Goal: Task Accomplishment & Management: Manage account settings

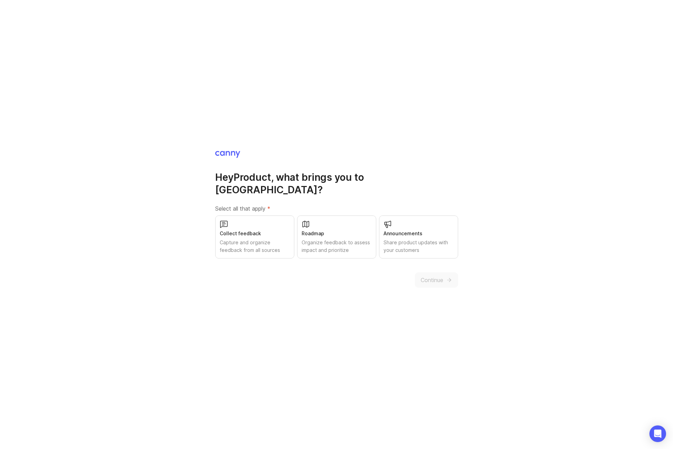
click at [312, 178] on h1 "Hey Product , what brings you to Canny?" at bounding box center [336, 183] width 243 height 25
click at [331, 244] on div "Organize feedback to assess impact and prioritize" at bounding box center [337, 246] width 70 height 15
click at [428, 241] on div "Share product updates with your customers" at bounding box center [419, 246] width 70 height 15
click at [275, 240] on div "Capture and organize feedback from all sources" at bounding box center [255, 246] width 70 height 15
click at [441, 279] on button "Continue" at bounding box center [436, 280] width 43 height 15
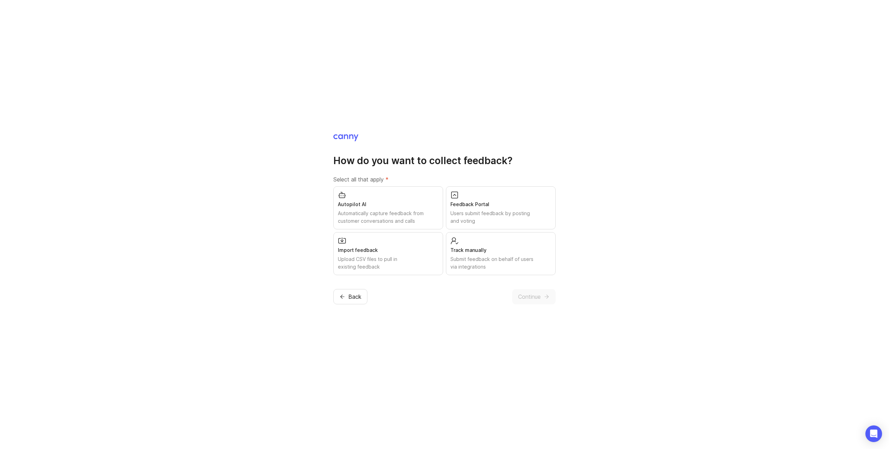
click at [430, 183] on label "Select all that apply *" at bounding box center [444, 179] width 222 height 8
click at [511, 190] on div "Feedback Portal Users submit feedback by posting and voting" at bounding box center [501, 207] width 110 height 43
click at [410, 252] on div "Import feedback" at bounding box center [388, 250] width 101 height 8
click at [524, 297] on span "Continue" at bounding box center [529, 297] width 23 height 8
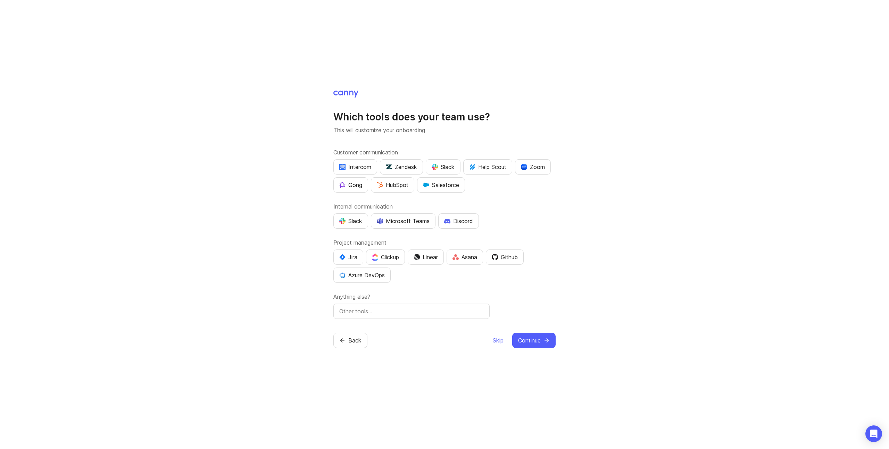
click at [442, 167] on div "Slack" at bounding box center [443, 167] width 23 height 8
click at [361, 165] on div "Intercom" at bounding box center [355, 167] width 32 height 8
click at [352, 220] on div "Slack" at bounding box center [350, 221] width 23 height 8
click at [468, 252] on button "Asana" at bounding box center [464, 257] width 36 height 15
click at [499, 264] on button "Github" at bounding box center [505, 257] width 38 height 15
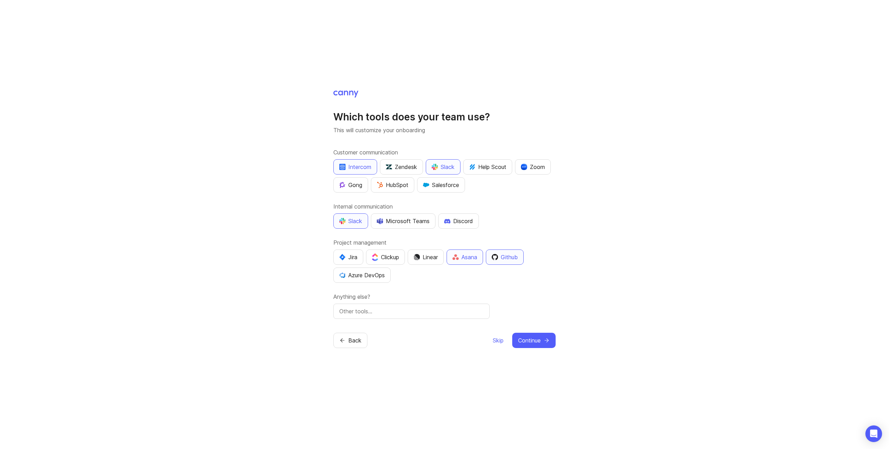
click at [499, 264] on button "Github" at bounding box center [505, 257] width 38 height 15
click at [509, 260] on div "Github" at bounding box center [505, 257] width 26 height 8
click at [520, 339] on span "Continue" at bounding box center [529, 340] width 23 height 8
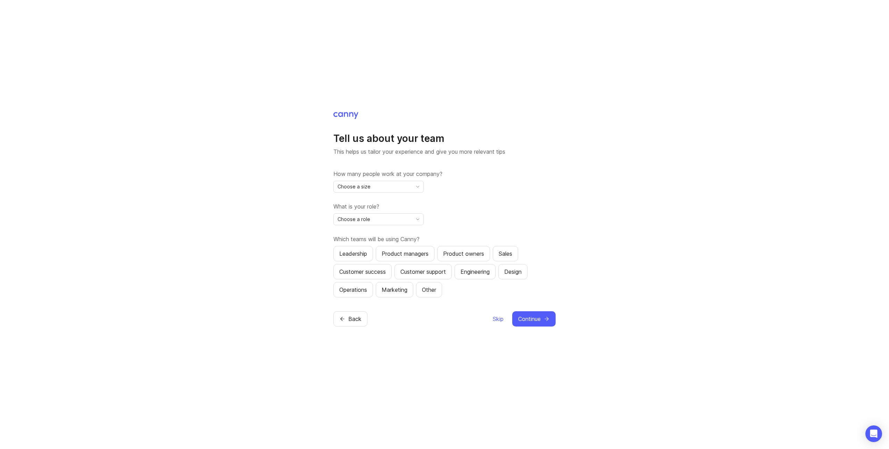
click at [408, 186] on div "Choose a size" at bounding box center [373, 186] width 78 height 11
click at [397, 224] on li "11-50" at bounding box center [379, 222] width 90 height 11
click at [397, 219] on div "Choose a role" at bounding box center [373, 219] width 78 height 11
click at [388, 244] on li "Product Manager" at bounding box center [379, 244] width 90 height 11
click at [386, 240] on label "Which teams will be using Canny?" at bounding box center [444, 239] width 222 height 8
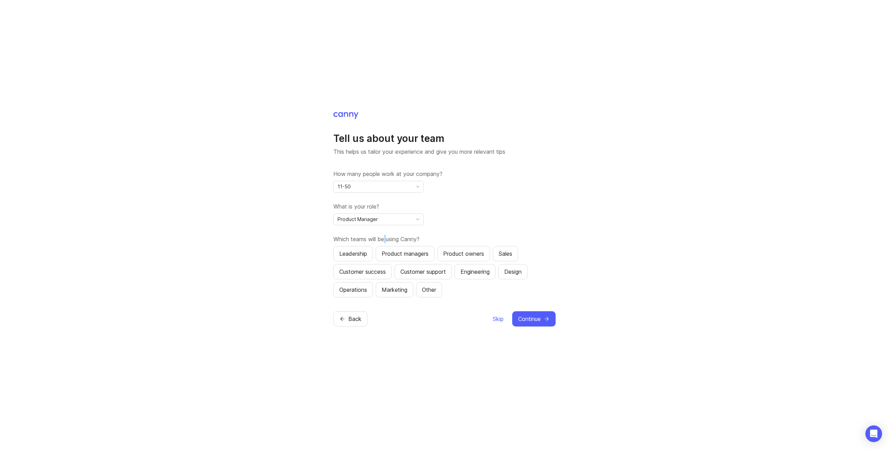
click at [386, 240] on label "Which teams will be using Canny?" at bounding box center [444, 239] width 222 height 8
click at [387, 243] on div "Which teams will be using Canny? Leadership Product managers Product owners Sal…" at bounding box center [444, 266] width 222 height 62
click at [391, 251] on div "Product managers" at bounding box center [405, 254] width 47 height 8
click at [406, 274] on div "Customer support" at bounding box center [422, 272] width 45 height 8
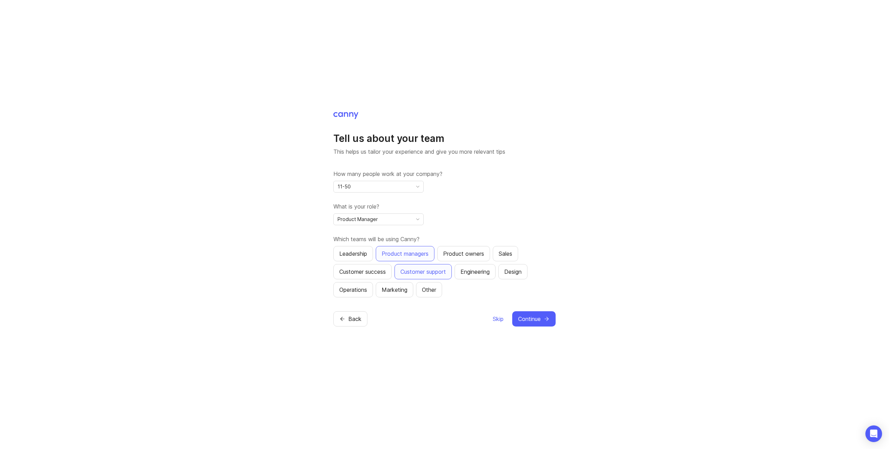
click at [364, 257] on div "Leadership" at bounding box center [353, 254] width 28 height 8
click at [535, 319] on span "Continue" at bounding box center [529, 319] width 23 height 8
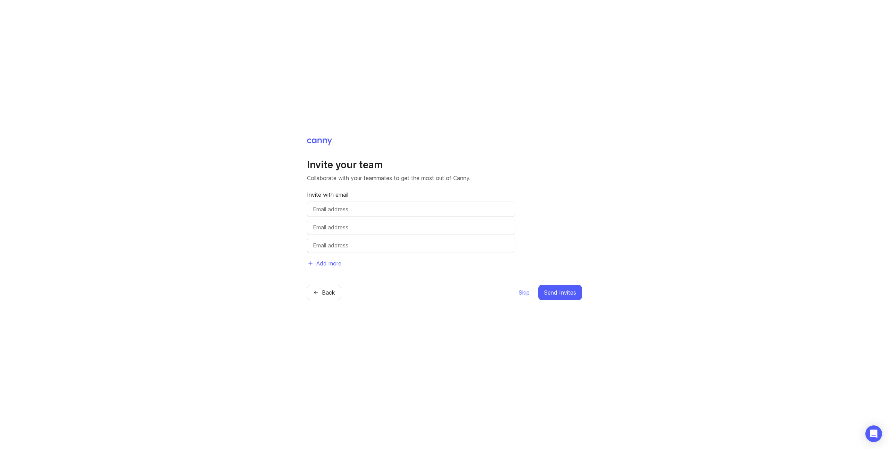
click at [525, 294] on span "Skip" at bounding box center [524, 293] width 11 height 8
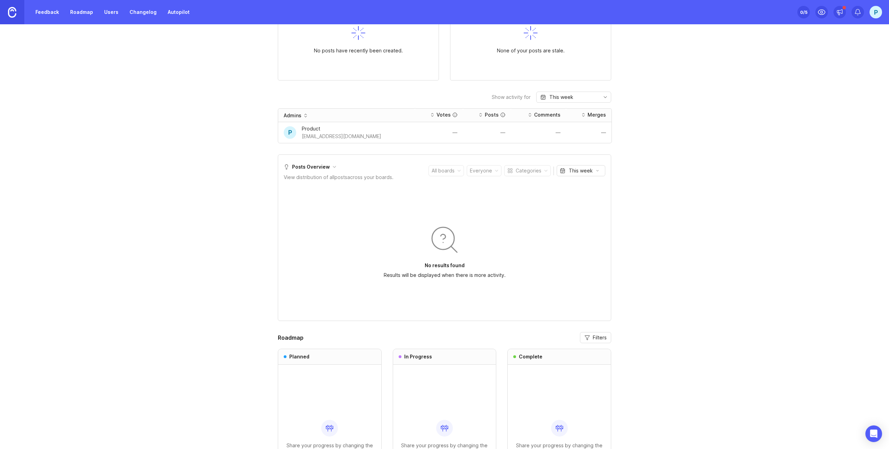
scroll to position [294, 0]
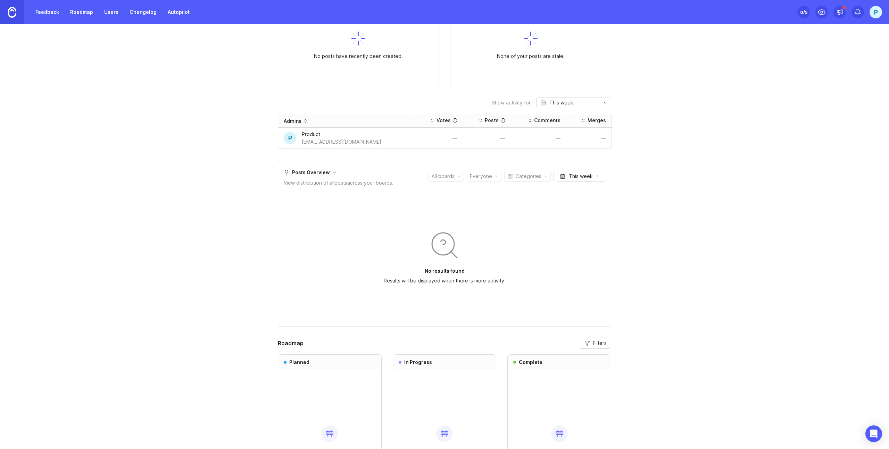
click at [426, 140] on div "—" at bounding box center [439, 138] width 48 height 10
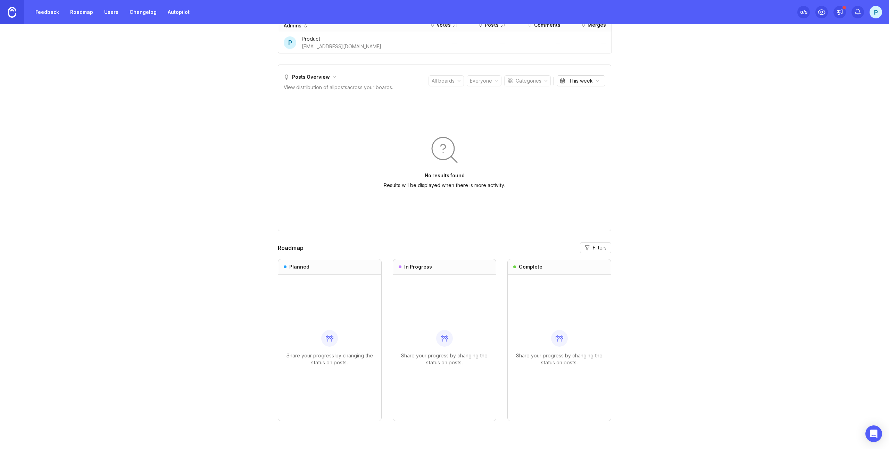
scroll to position [0, 0]
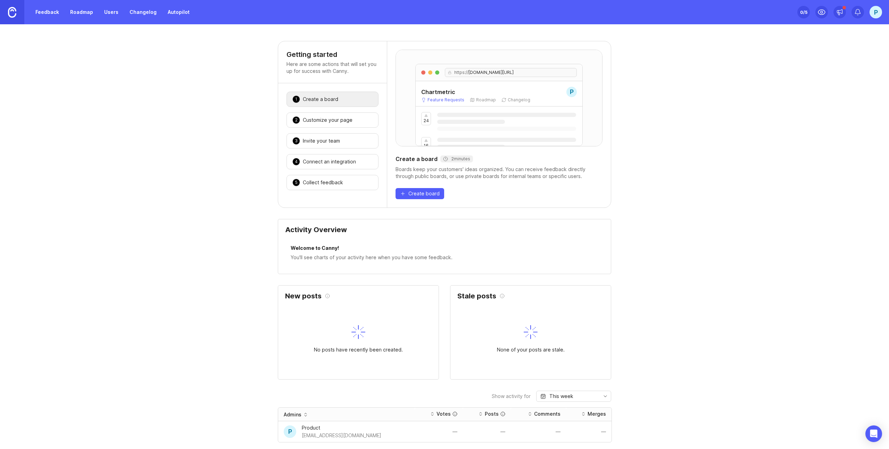
click at [86, 8] on link "Roadmap" at bounding box center [81, 12] width 31 height 12
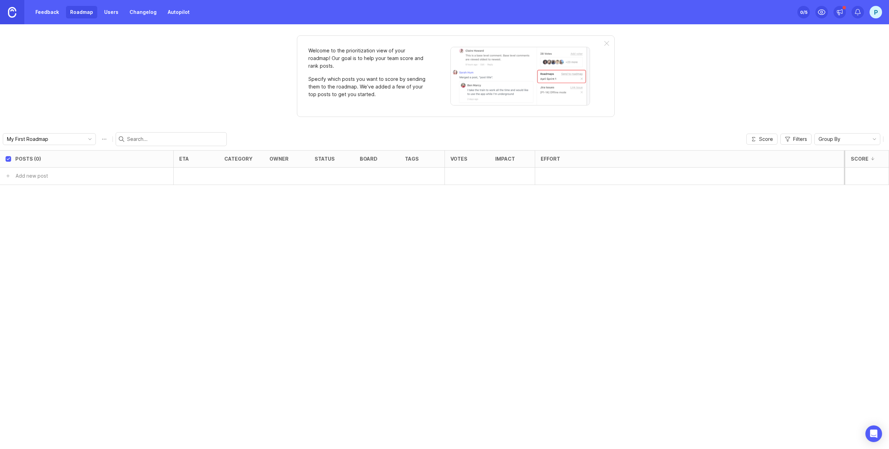
click at [111, 12] on link "Users" at bounding box center [111, 12] width 23 height 12
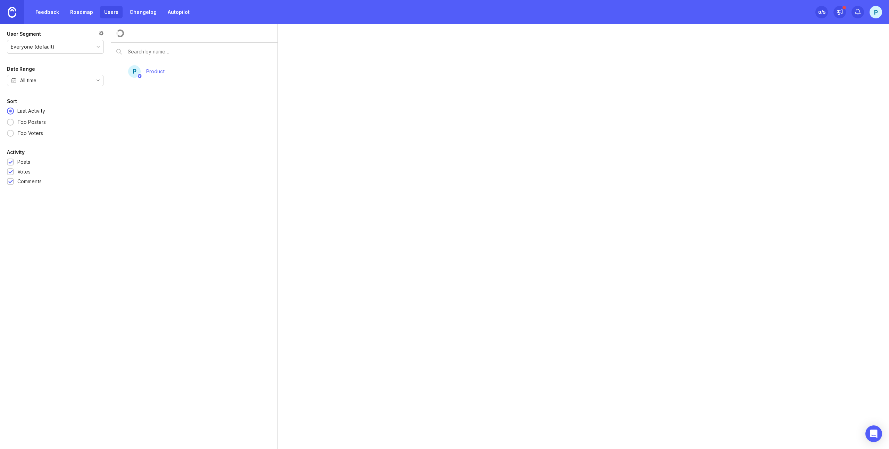
click at [44, 16] on link "Feedback" at bounding box center [47, 12] width 32 height 12
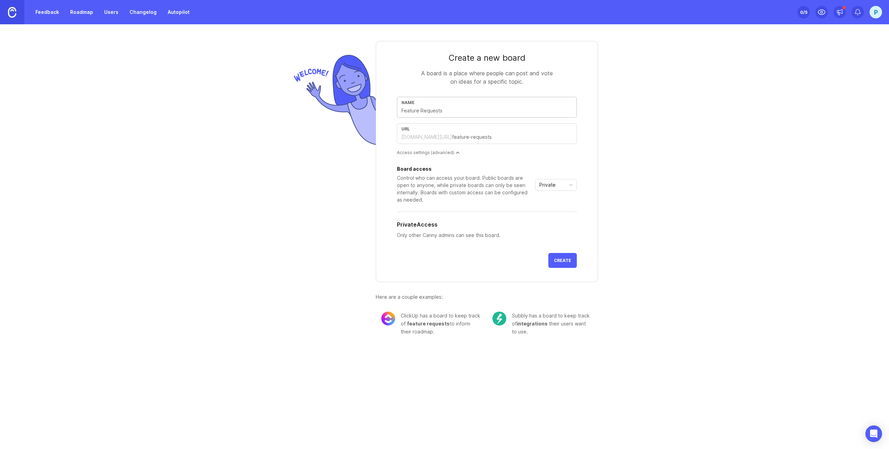
click at [131, 17] on link "Changelog" at bounding box center [142, 12] width 35 height 12
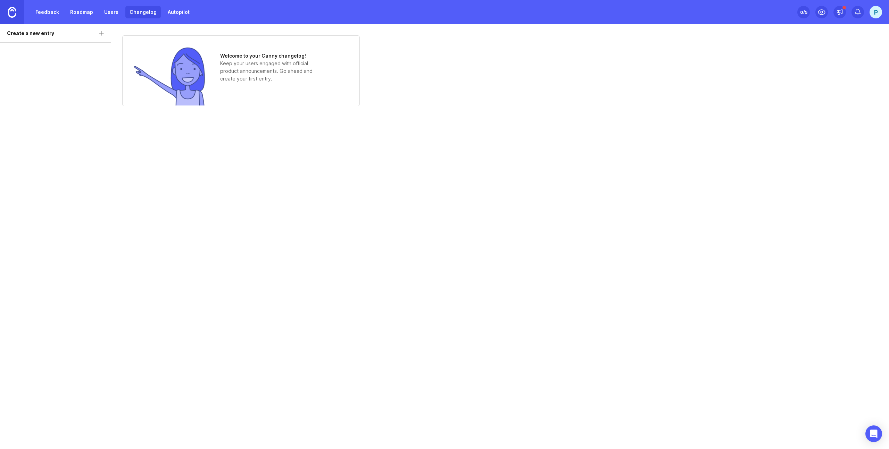
click at [51, 14] on link "Feedback" at bounding box center [47, 12] width 32 height 12
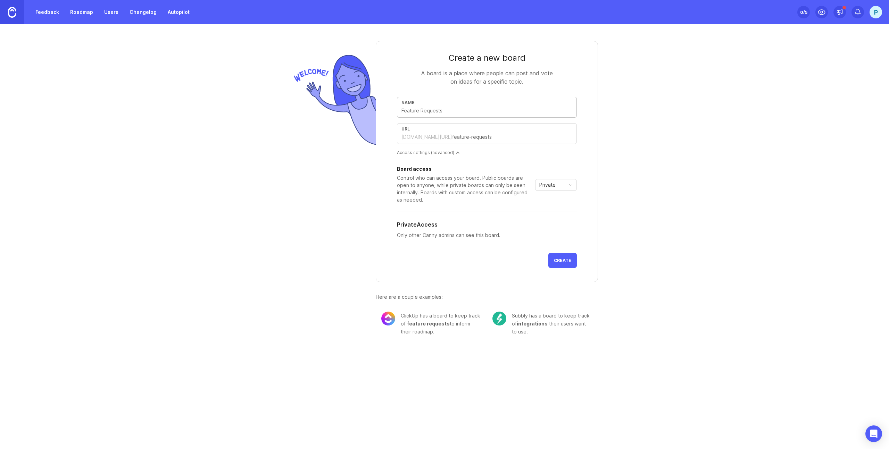
click at [673, 11] on div "P" at bounding box center [875, 12] width 12 height 12
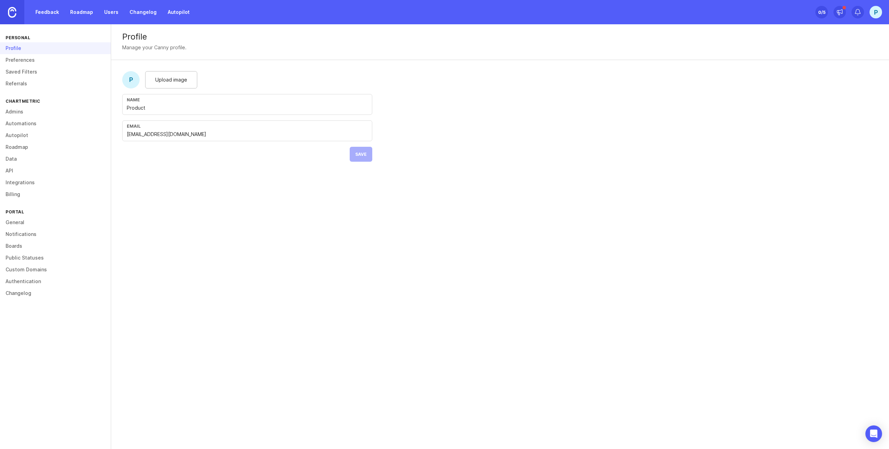
click at [53, 62] on link "Preferences" at bounding box center [55, 60] width 111 height 12
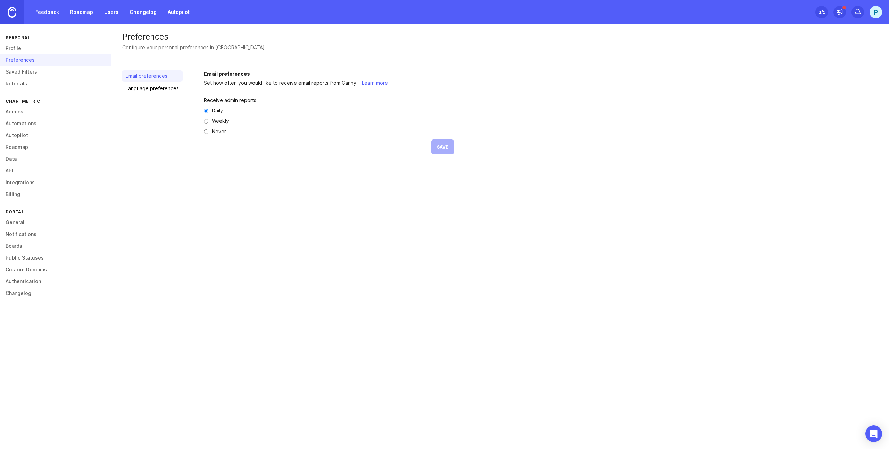
click at [45, 76] on link "Saved Filters" at bounding box center [55, 72] width 111 height 12
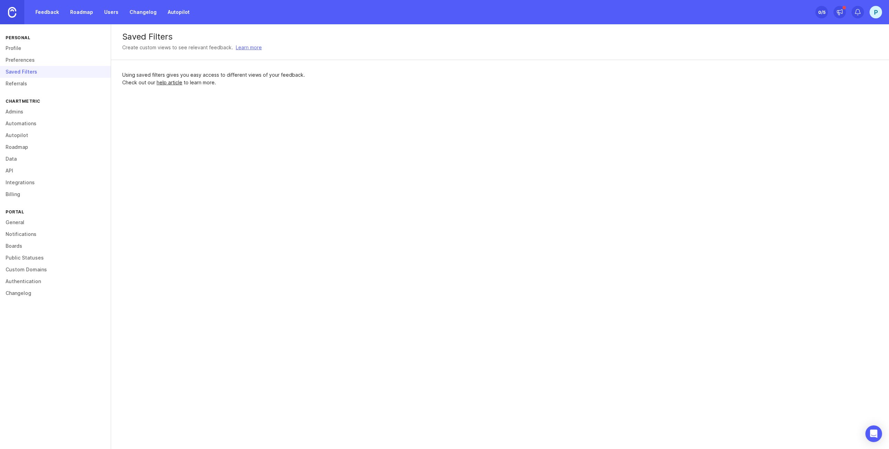
click at [43, 83] on link "Referrals" at bounding box center [55, 84] width 111 height 12
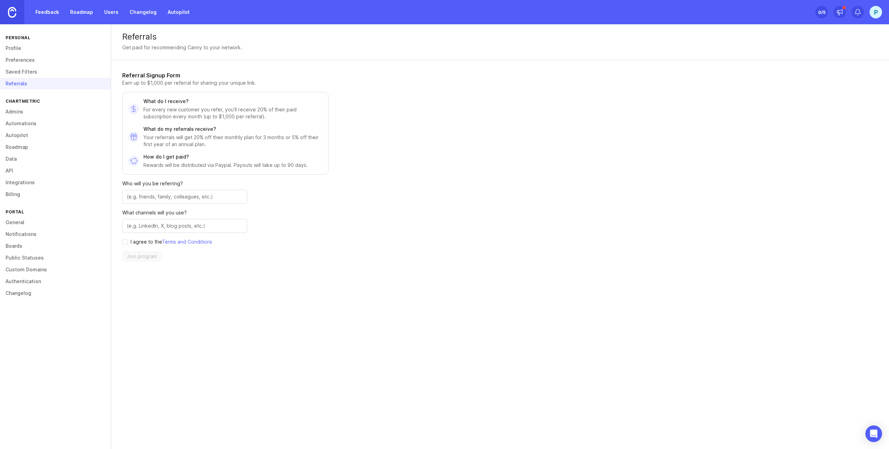
click at [41, 107] on link "Admins" at bounding box center [55, 112] width 111 height 12
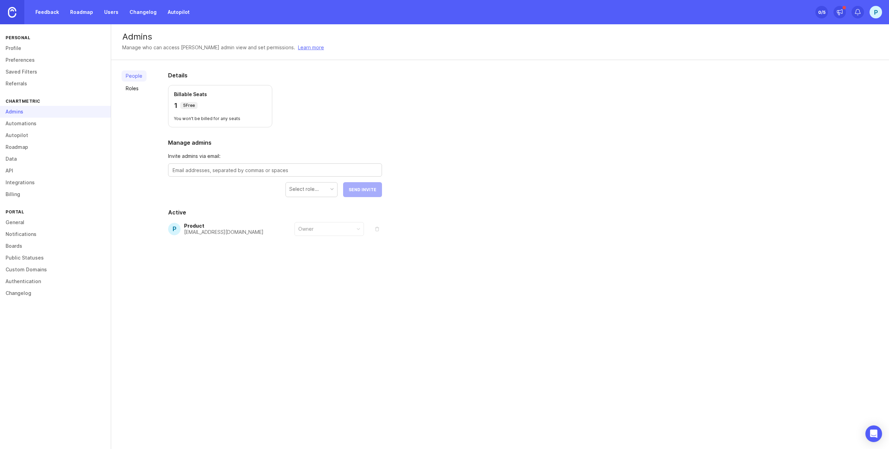
click at [133, 93] on link "Roles" at bounding box center [134, 88] width 25 height 11
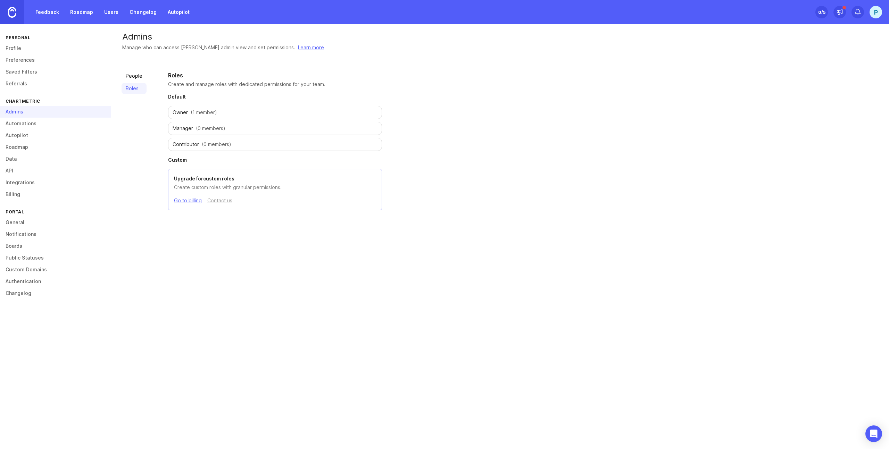
click at [72, 126] on link "Automations" at bounding box center [55, 124] width 111 height 12
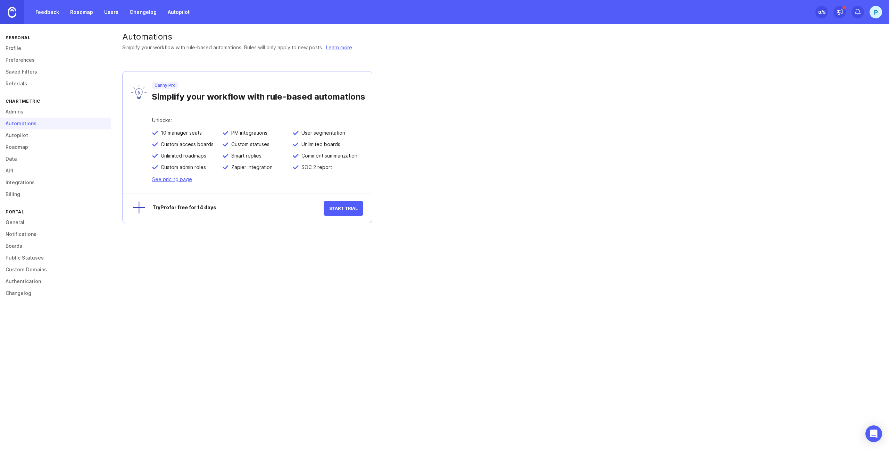
click at [62, 137] on link "Autopilot" at bounding box center [55, 135] width 111 height 12
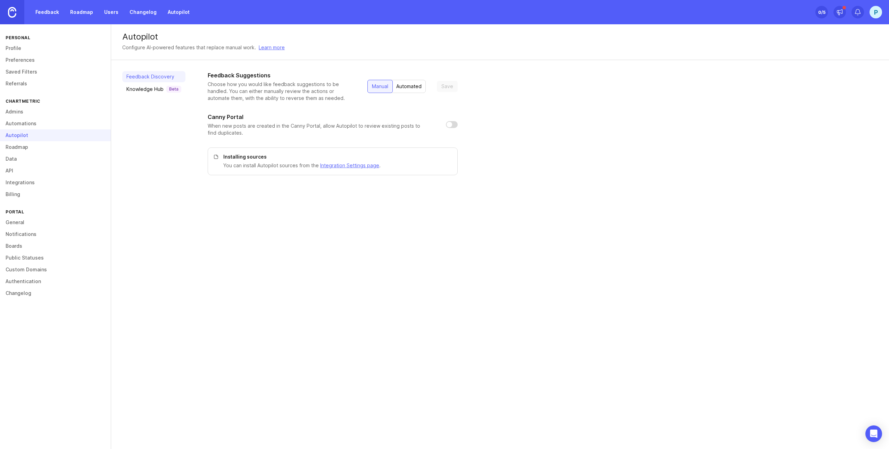
click at [61, 148] on link "Roadmap" at bounding box center [55, 147] width 111 height 12
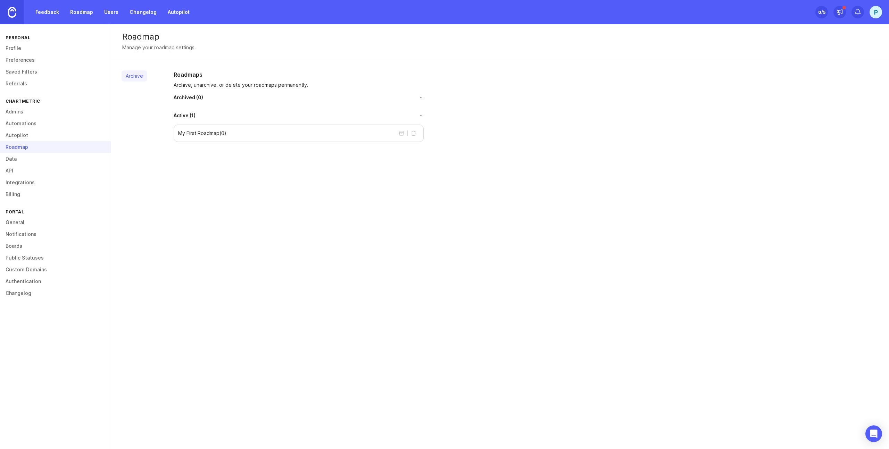
click at [76, 158] on link "Data" at bounding box center [55, 159] width 111 height 12
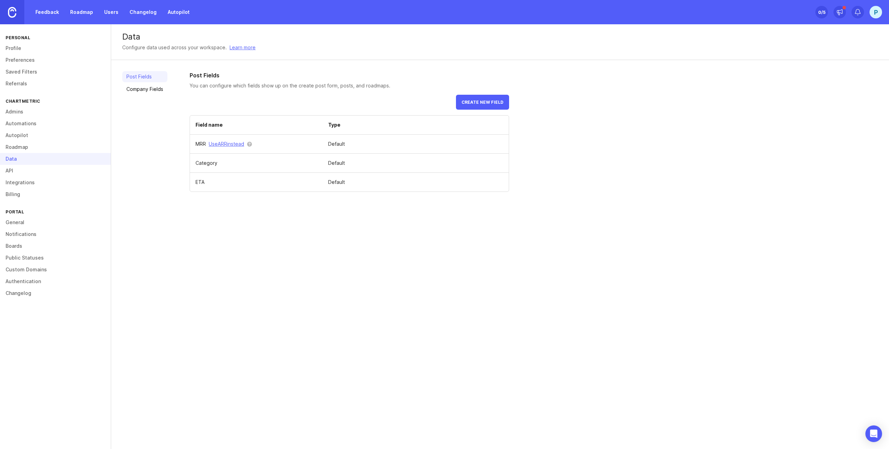
click at [69, 166] on link "API" at bounding box center [55, 171] width 111 height 12
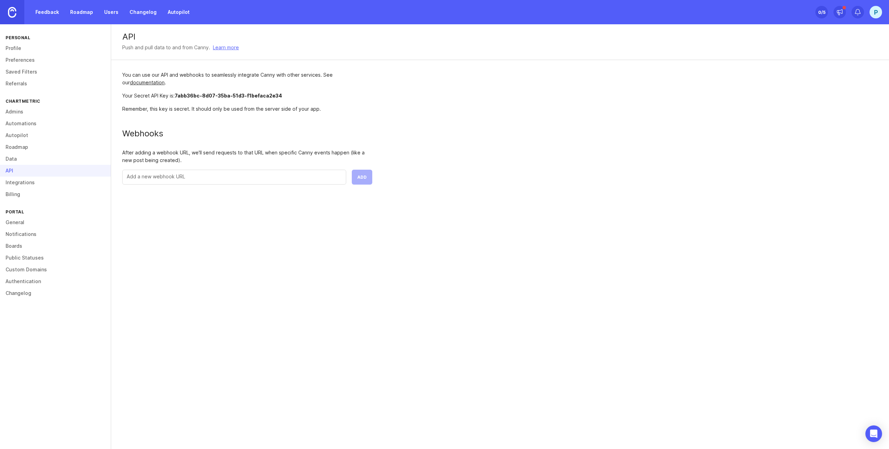
click at [67, 186] on link "Integrations" at bounding box center [55, 183] width 111 height 12
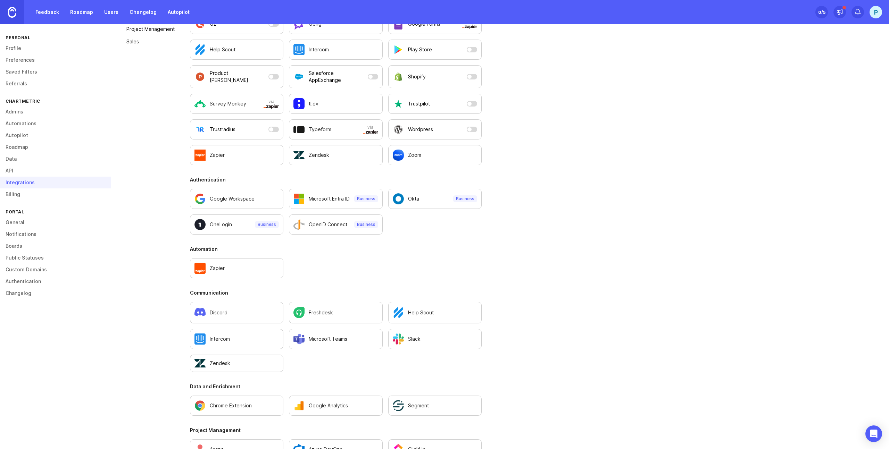
scroll to position [292, 0]
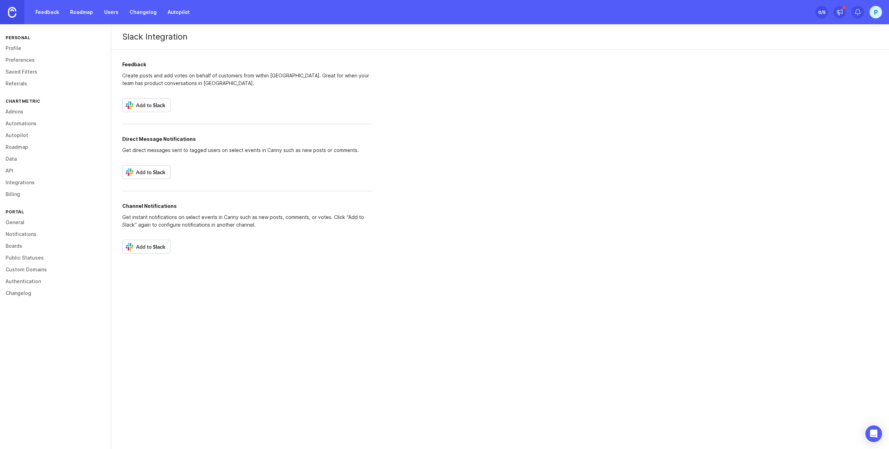
click at [22, 199] on link "Billing" at bounding box center [55, 195] width 111 height 12
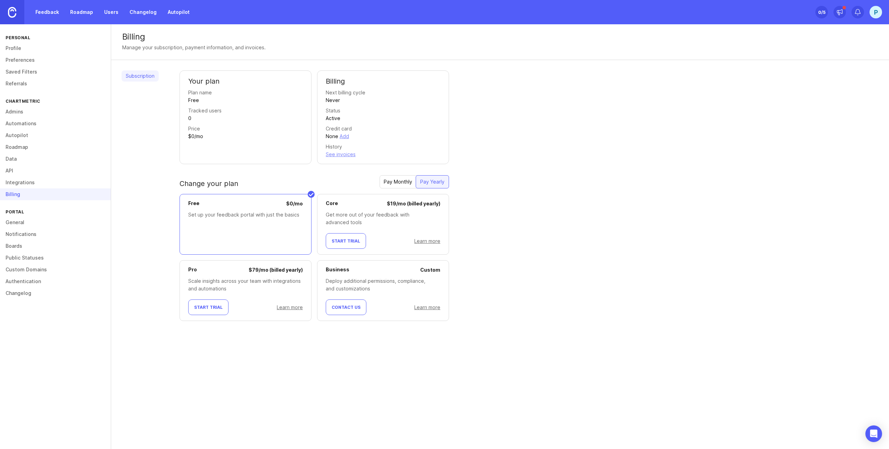
click at [434, 242] on link "Learn more" at bounding box center [427, 241] width 26 height 6
